Goal: Transaction & Acquisition: Purchase product/service

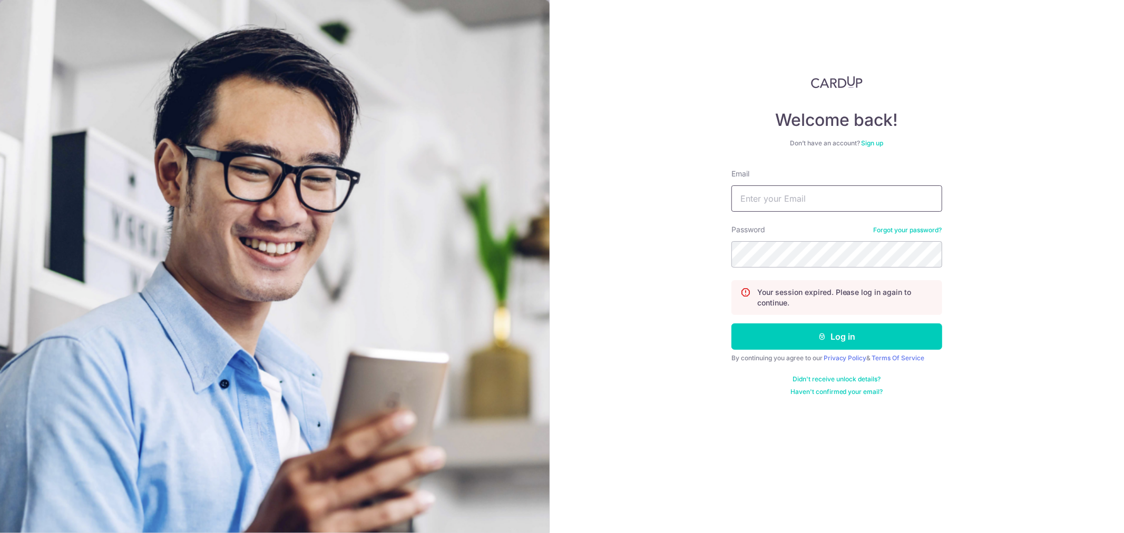
click at [780, 206] on input "Email" at bounding box center [836, 198] width 211 height 26
click at [785, 199] on input "kenn" at bounding box center [836, 198] width 211 height 26
type input "kenninc@gmail.com"
click at [799, 344] on button "Log in" at bounding box center [836, 336] width 211 height 26
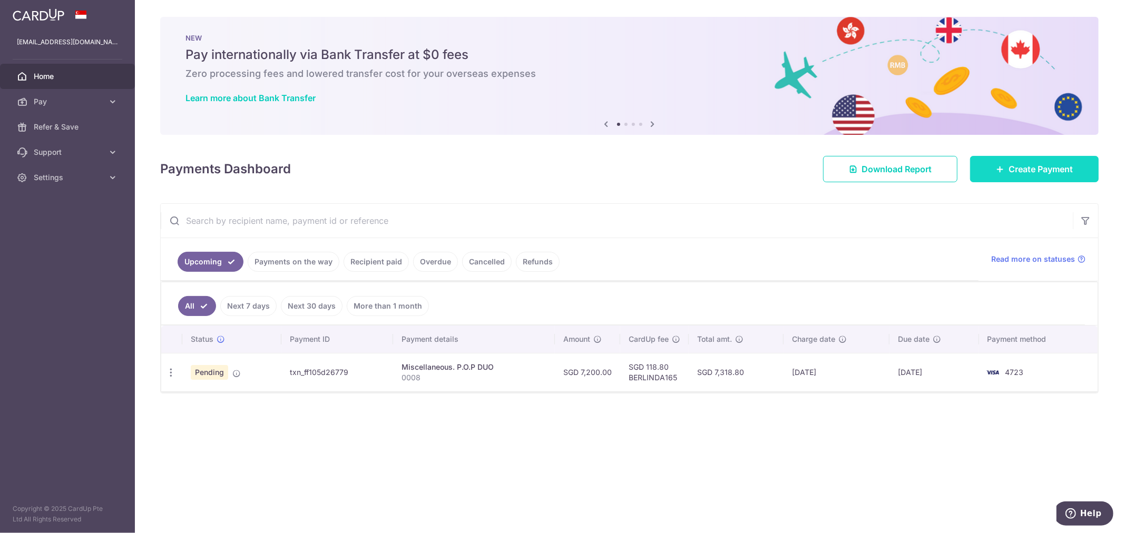
click at [987, 176] on link "Create Payment" at bounding box center [1034, 169] width 129 height 26
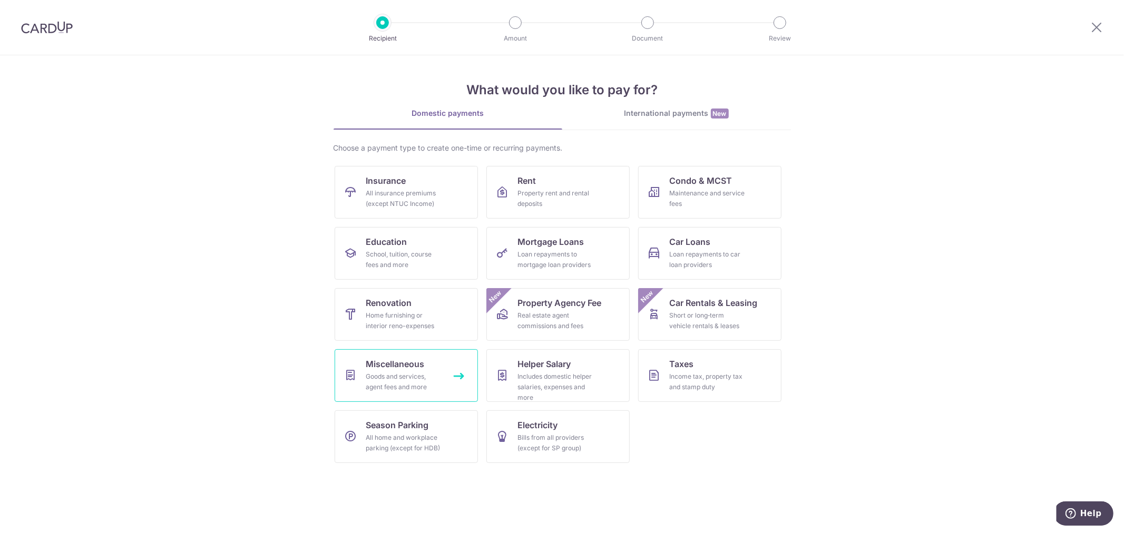
click at [433, 372] on div "Goods and services, agent fees and more" at bounding box center [404, 381] width 76 height 21
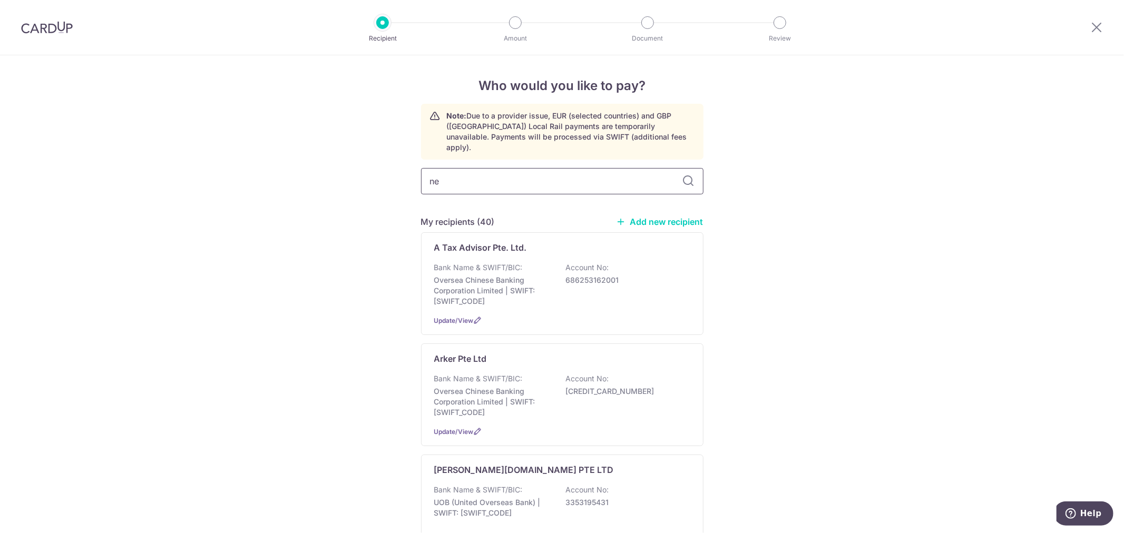
type input "nec"
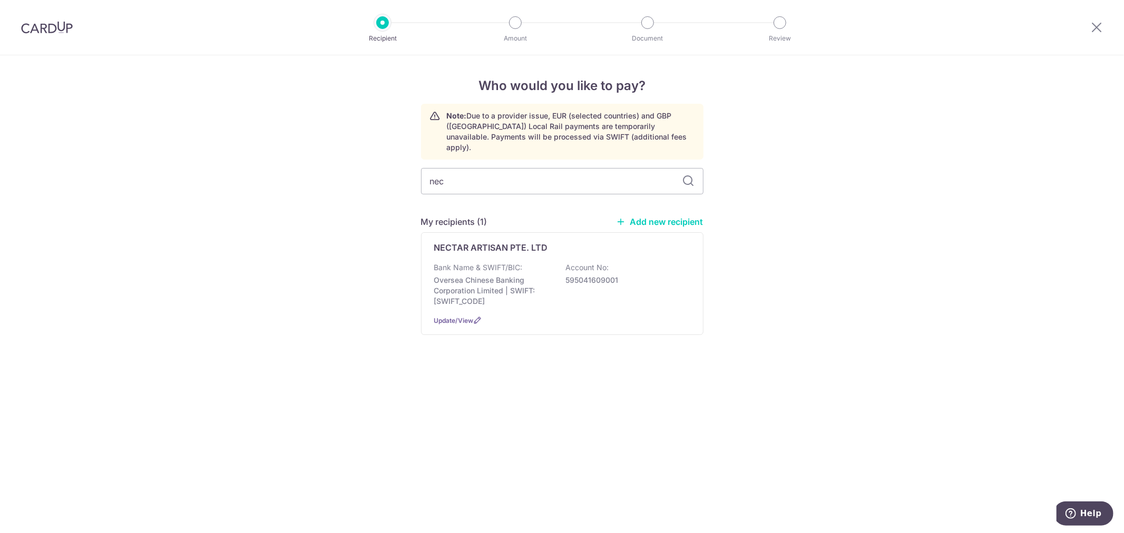
click at [487, 262] on p "Bank Name & SWIFT/BIC:" at bounding box center [478, 267] width 88 height 11
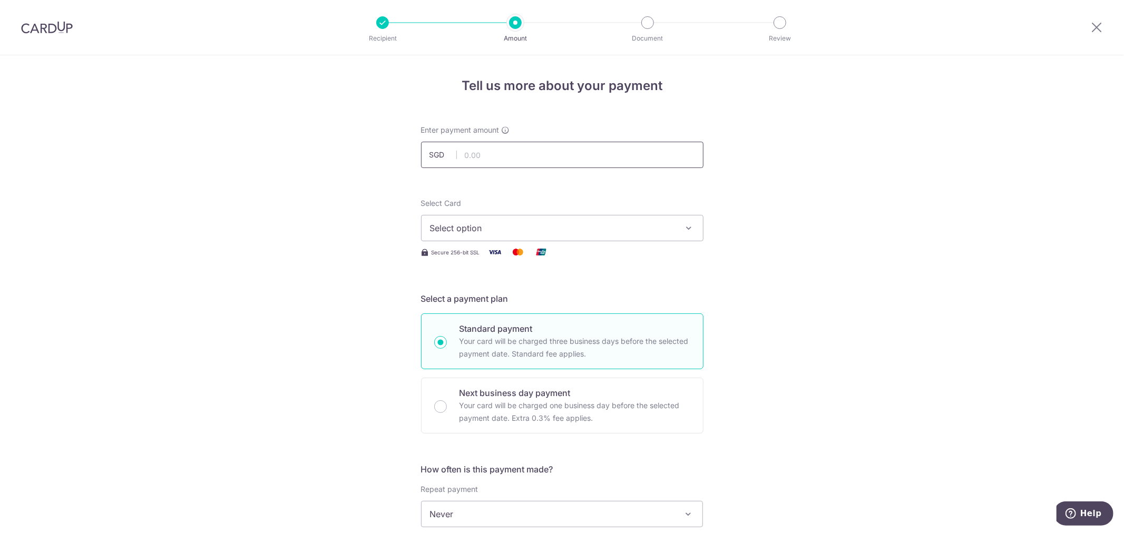
click at [465, 153] on input "text" at bounding box center [562, 155] width 282 height 26
type input "26,621.07"
click at [441, 229] on span "Select option" at bounding box center [552, 228] width 245 height 13
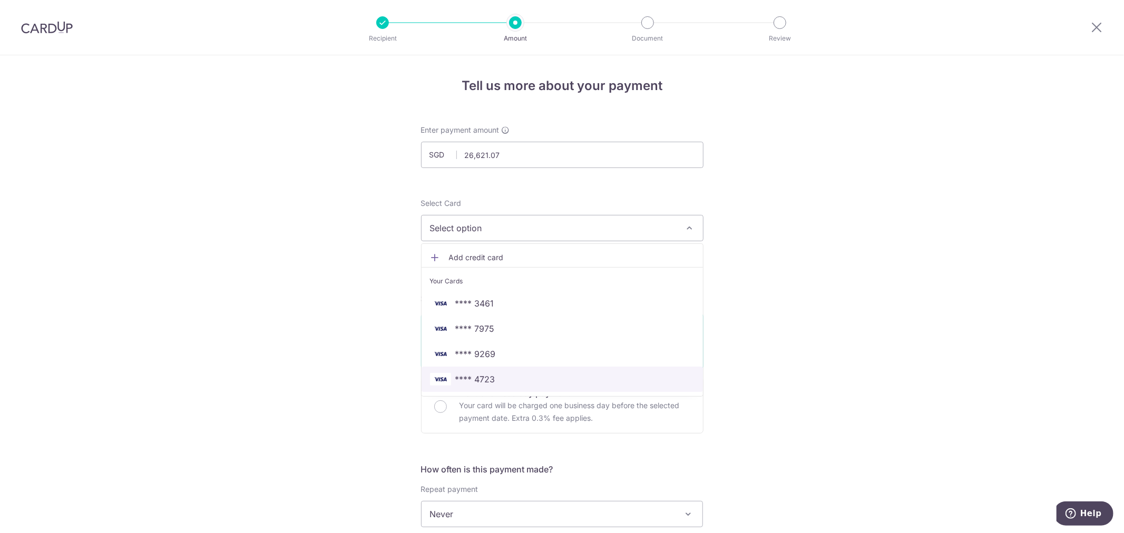
drag, startPoint x: 470, startPoint y: 376, endPoint x: 420, endPoint y: 360, distance: 53.1
click at [470, 376] on span "**** 4723" at bounding box center [475, 379] width 40 height 13
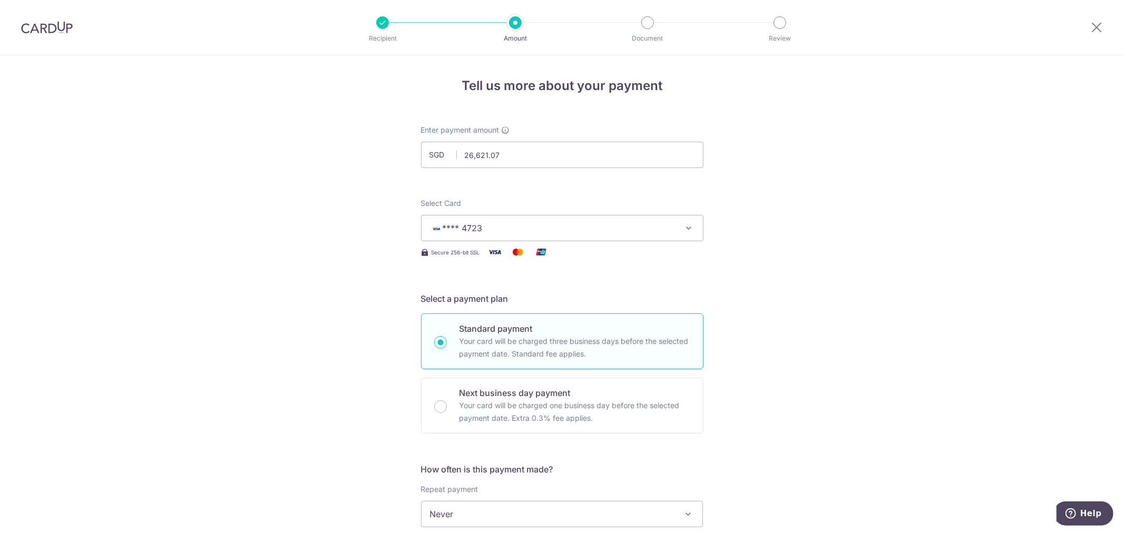
click at [370, 322] on div "Tell us more about your payment Enter payment amount SGD 26,621.07 26621.07 Sel…" at bounding box center [562, 531] width 1124 height 953
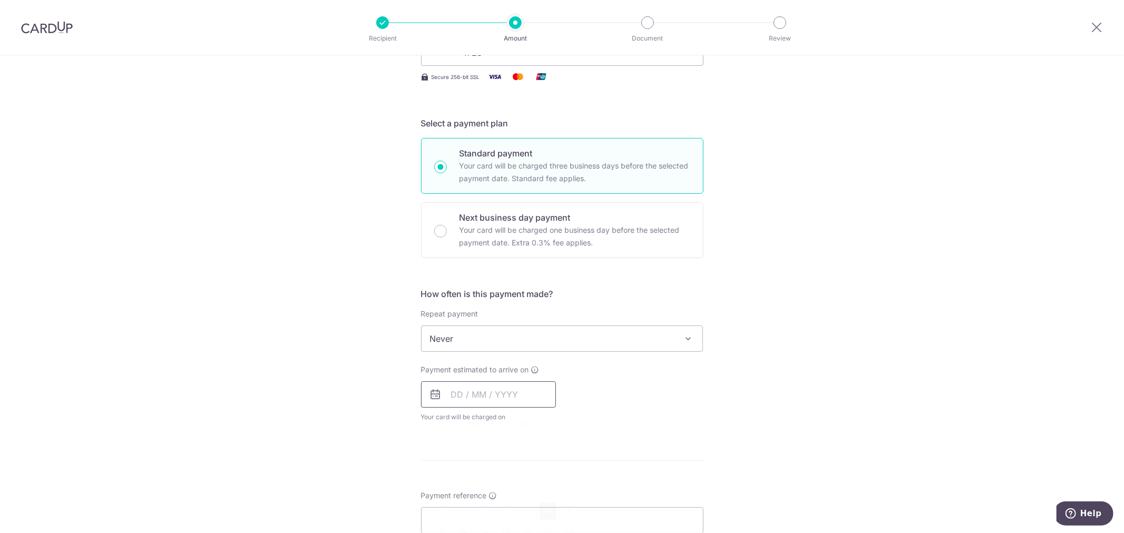
drag, startPoint x: 444, startPoint y: 397, endPoint x: 467, endPoint y: 411, distance: 26.7
click at [444, 397] on input "text" at bounding box center [488, 394] width 135 height 26
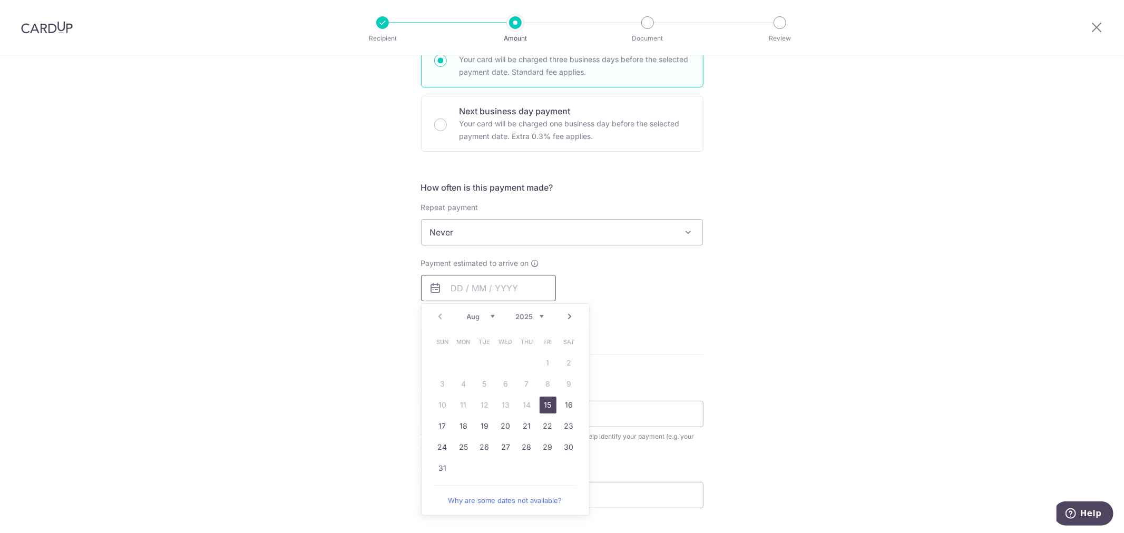
scroll to position [292, 0]
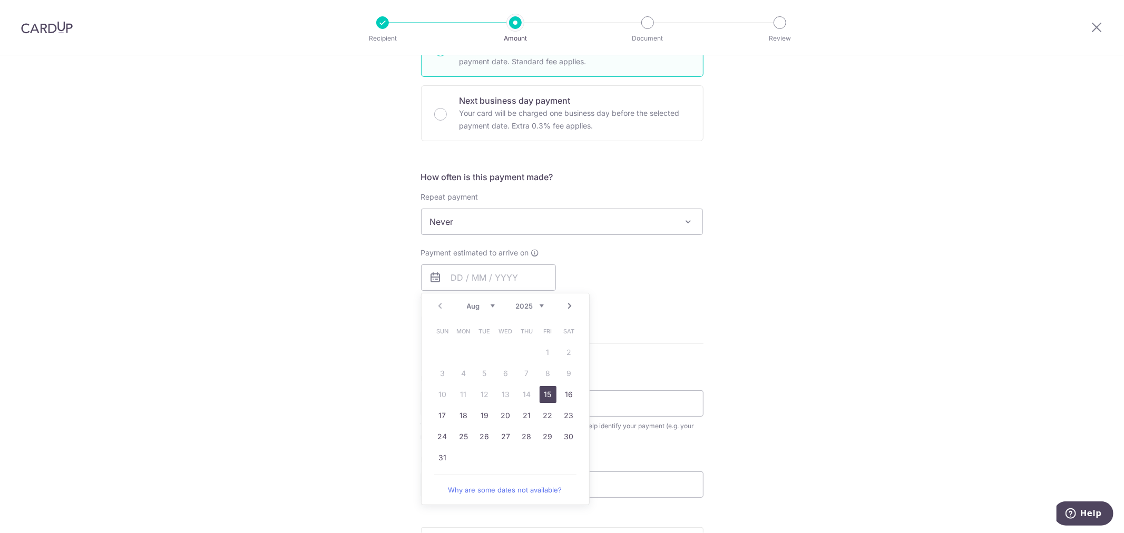
click at [548, 397] on link "15" at bounding box center [547, 394] width 17 height 17
click at [243, 372] on div "Tell us more about your payment Enter payment amount SGD 26,621.07 26621.07 Sel…" at bounding box center [562, 239] width 1124 height 953
type input "15/08/2025"
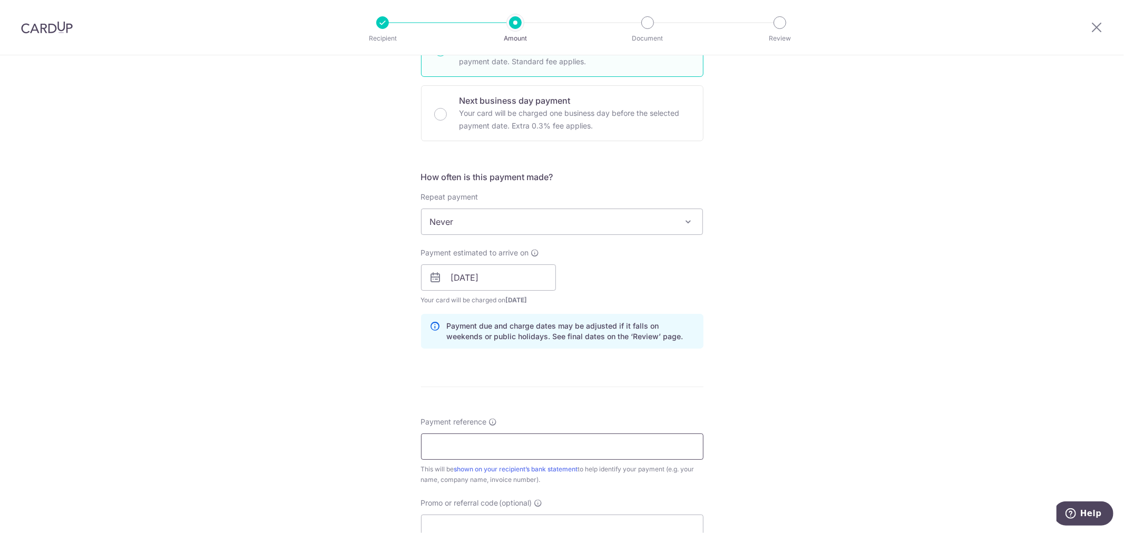
click at [459, 440] on input "Payment reference" at bounding box center [562, 446] width 282 height 26
type input "S00186"
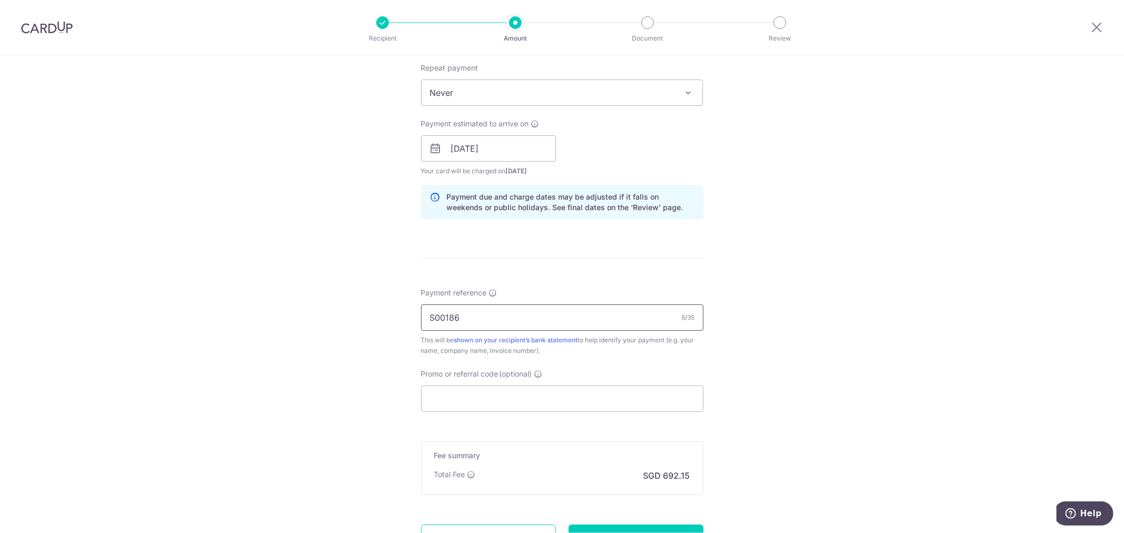
scroll to position [468, 0]
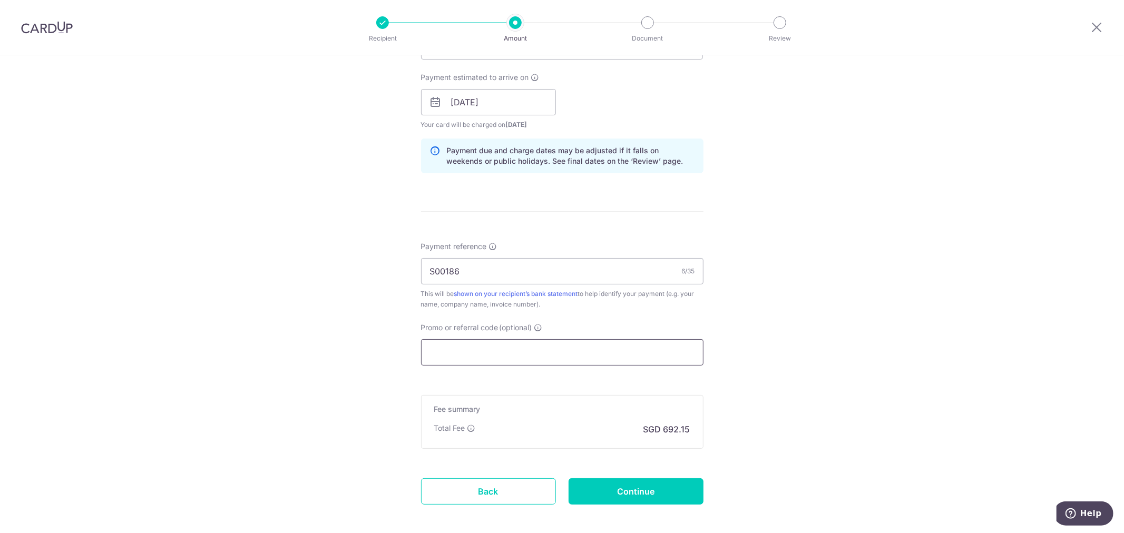
click at [428, 354] on input "Promo or referral code (optional)" at bounding box center [562, 352] width 282 height 26
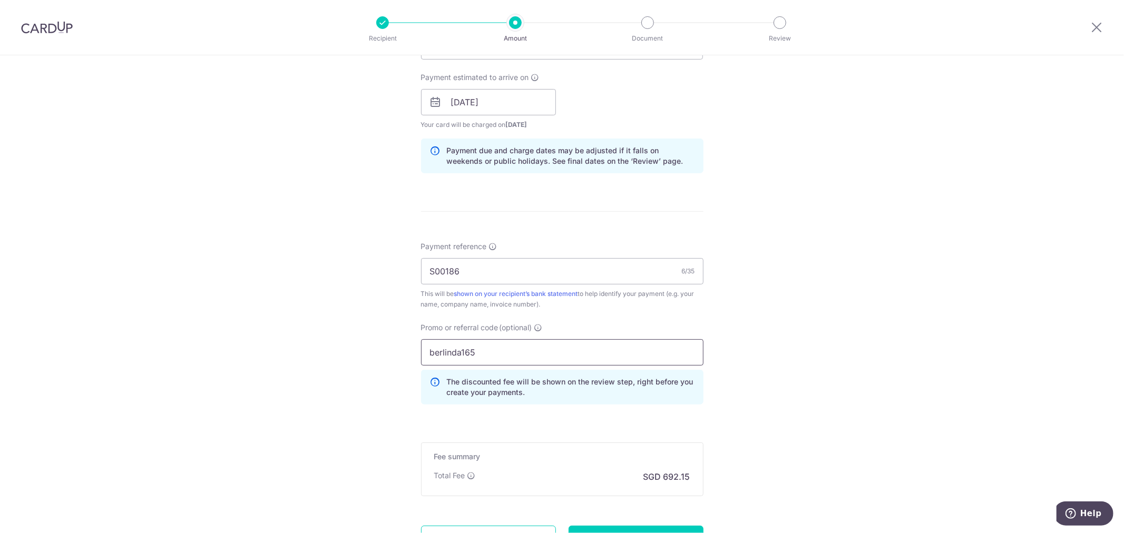
type input "berlinda165"
click at [362, 329] on div "Tell us more about your payment Enter payment amount SGD 26,621.07 26621.07 Sel…" at bounding box center [562, 109] width 1124 height 1043
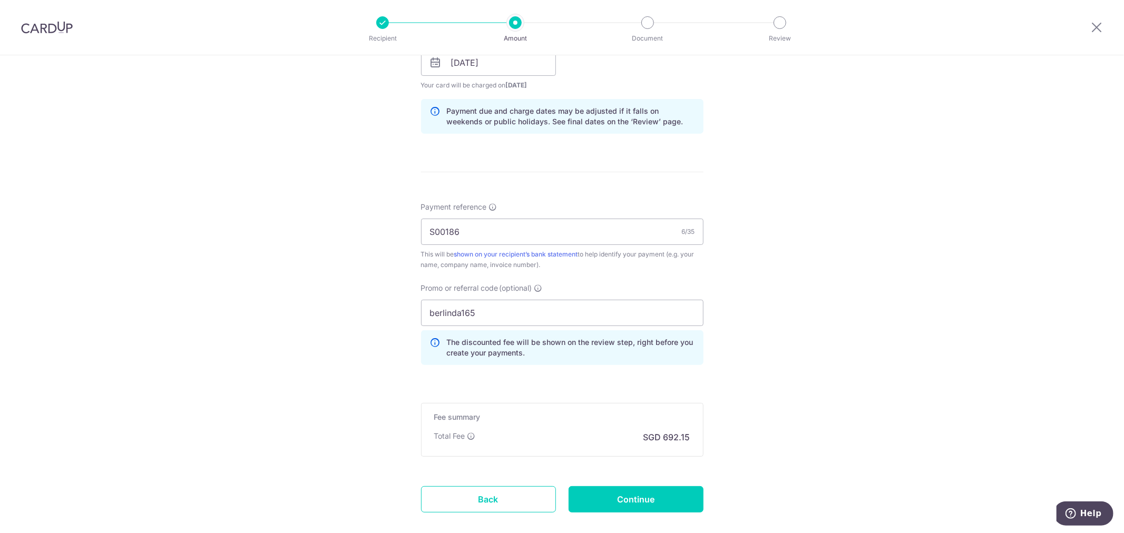
scroll to position [566, 0]
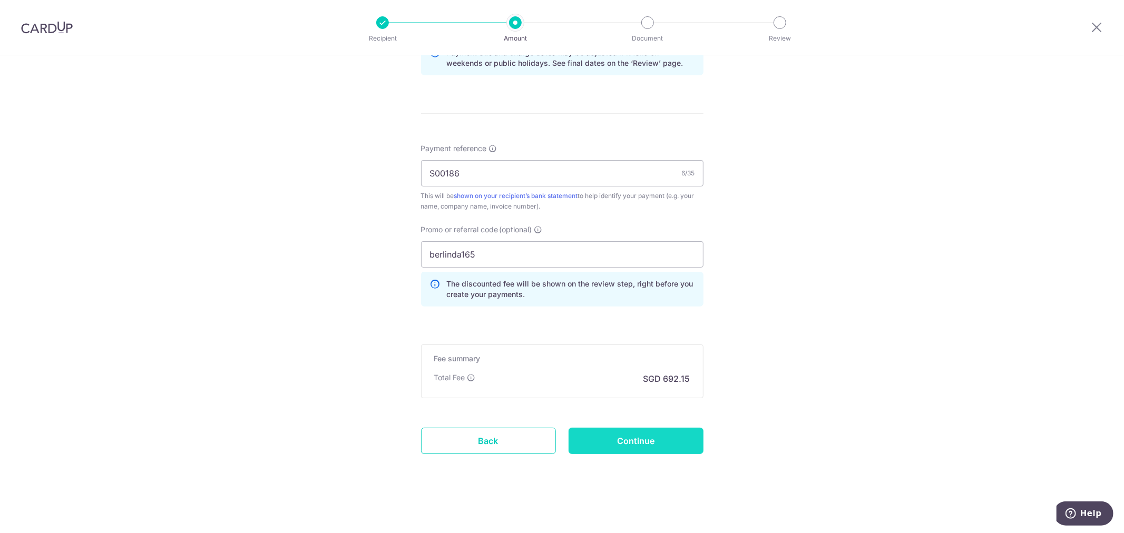
click at [651, 441] on input "Continue" at bounding box center [635, 441] width 135 height 26
type input "Create Schedule"
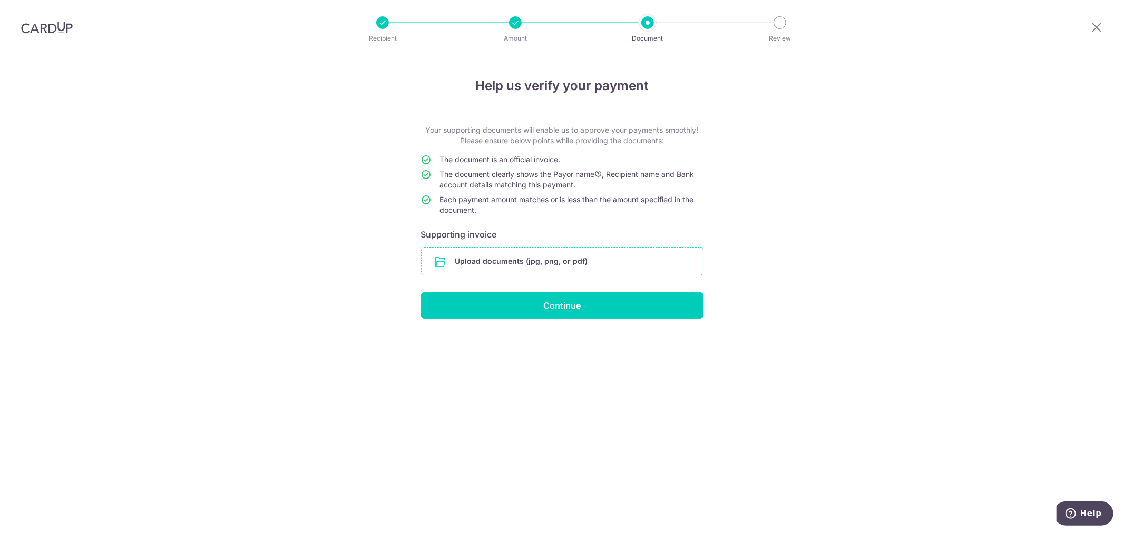
click at [523, 271] on input "file" at bounding box center [561, 261] width 281 height 27
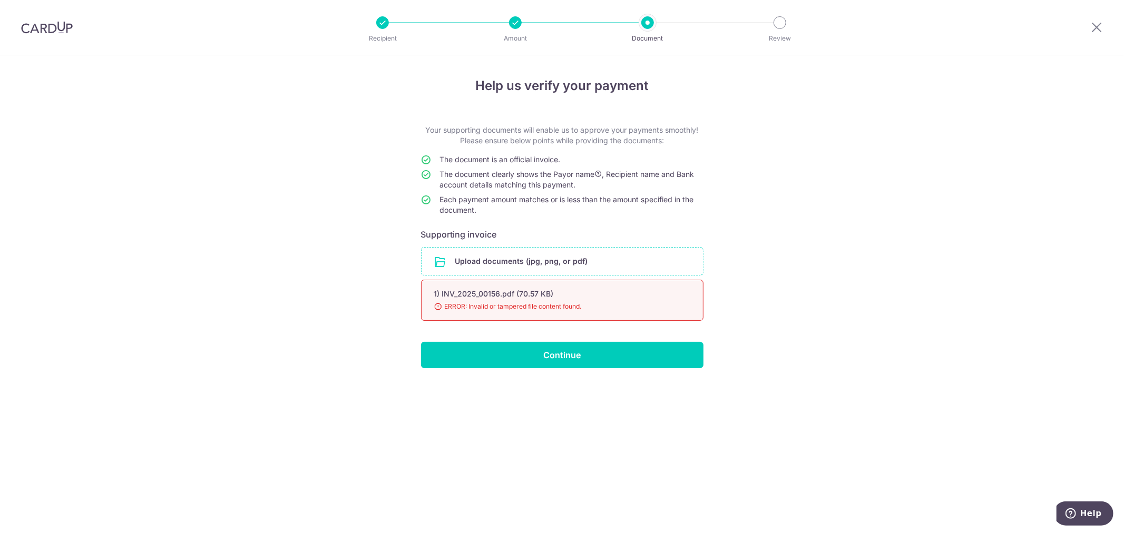
click at [523, 259] on input "file" at bounding box center [561, 261] width 281 height 27
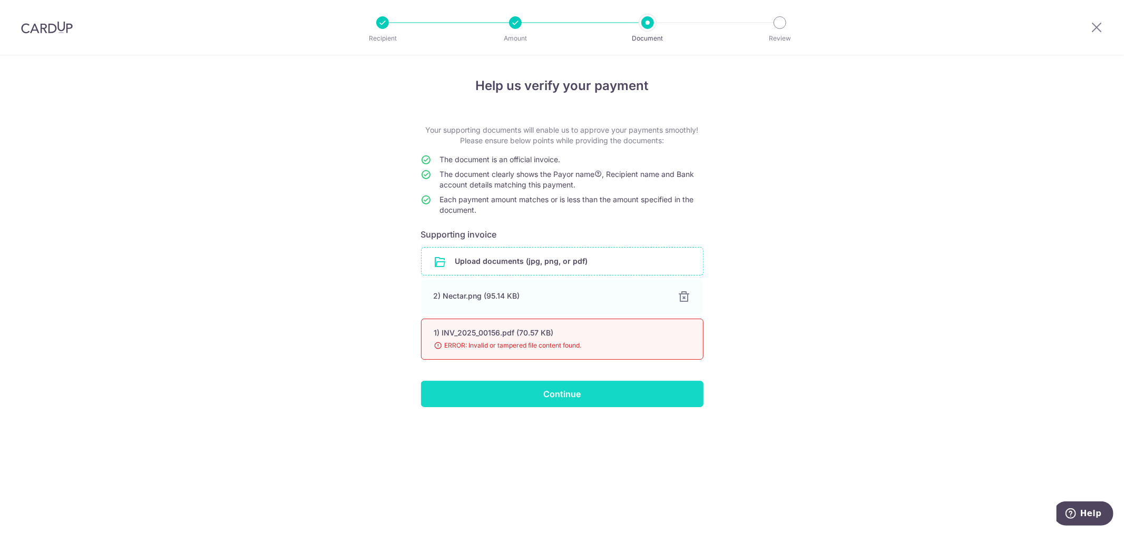
click at [564, 390] on input "Continue" at bounding box center [562, 394] width 282 height 26
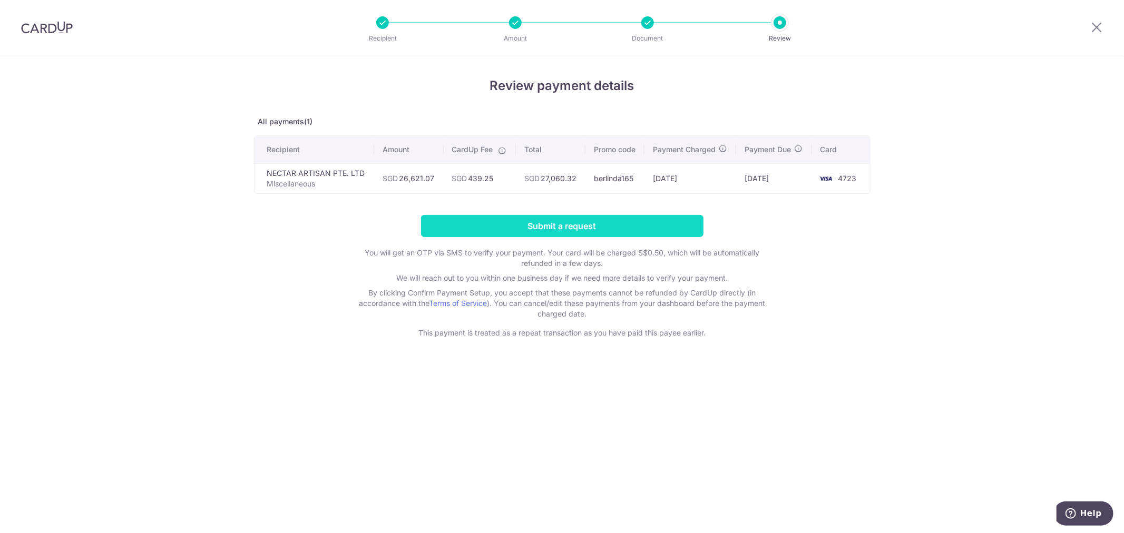
click at [460, 219] on input "Submit a request" at bounding box center [562, 226] width 282 height 22
